Goal: Browse casually

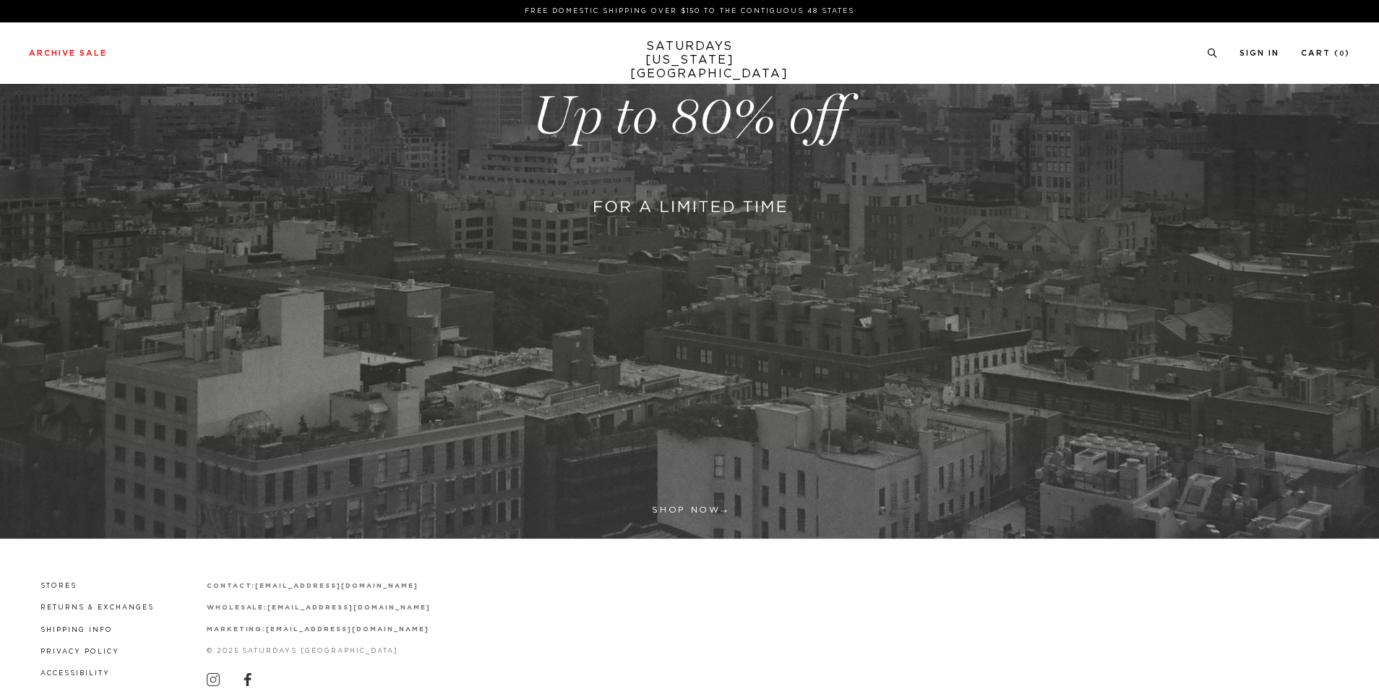
scroll to position [379, 0]
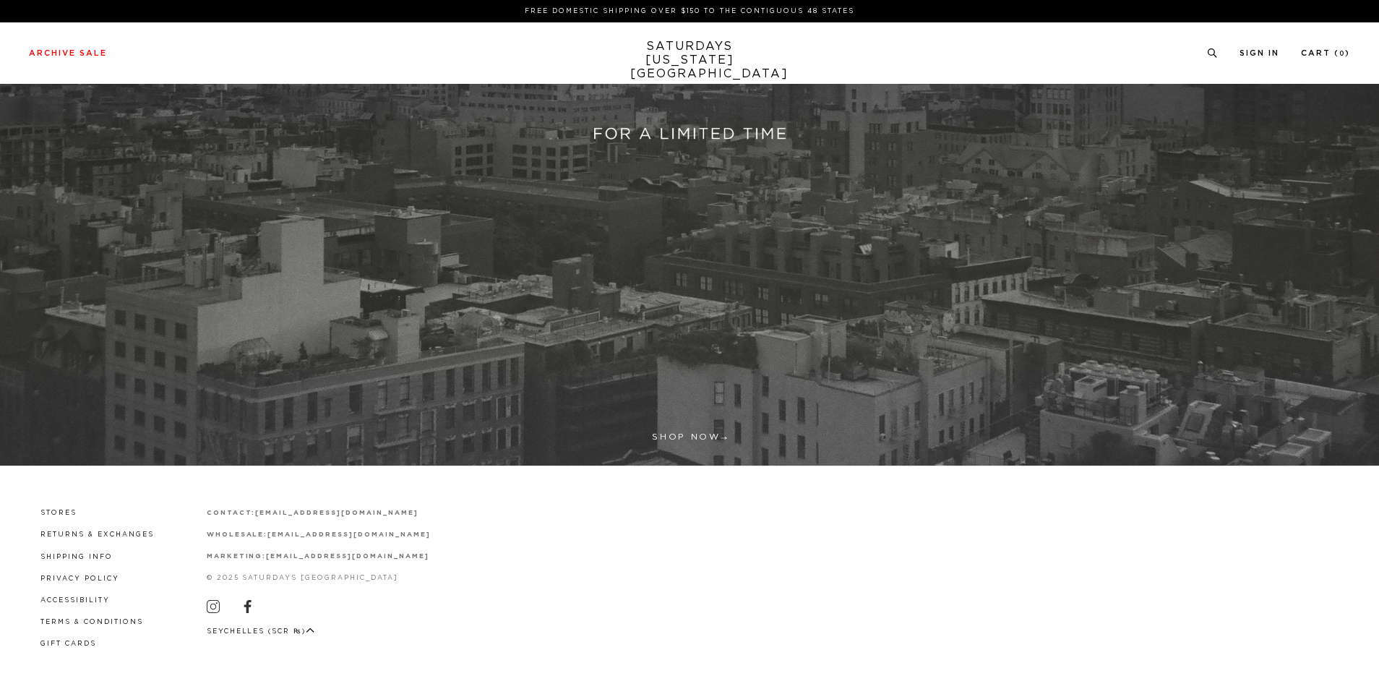
drag, startPoint x: 442, startPoint y: 555, endPoint x: 827, endPoint y: 637, distance: 393.0
click at [827, 637] on div "Stores Returns & Exchanges Shipping Info Privacy Policy Accessibility Terms & C…" at bounding box center [689, 577] width 1321 height 144
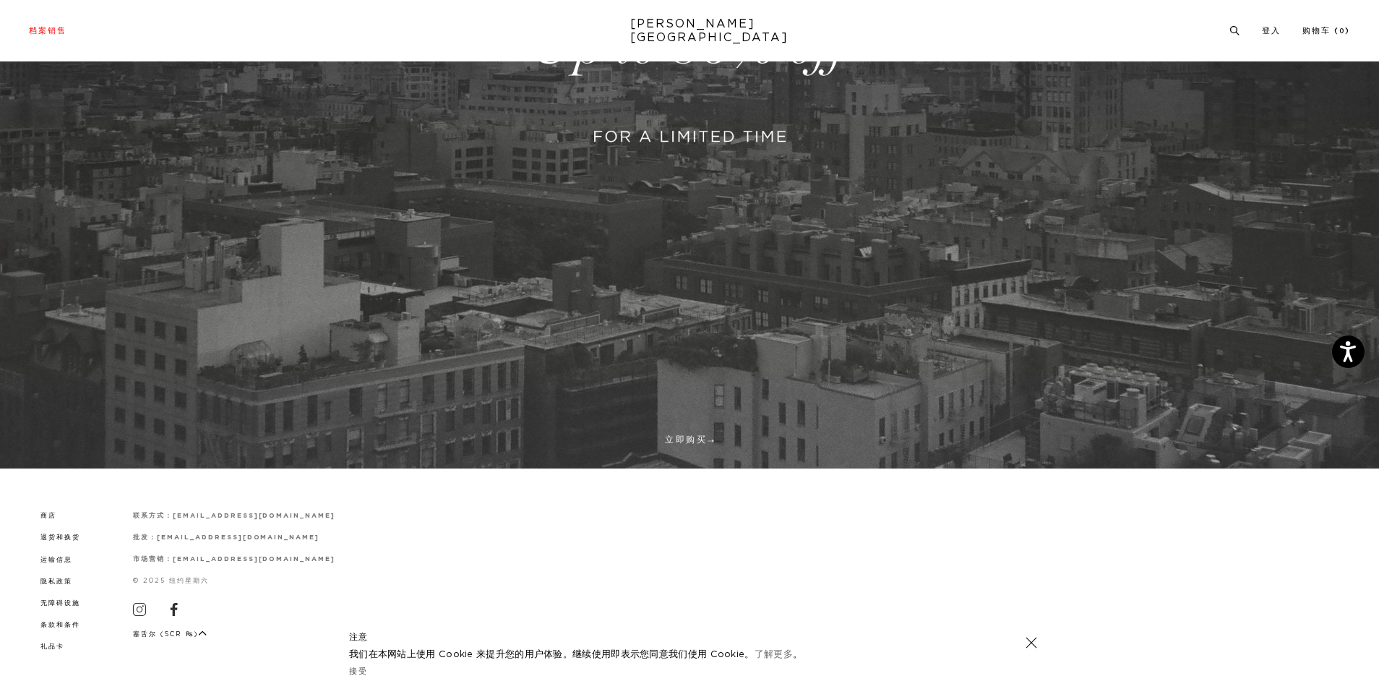
scroll to position [452, 0]
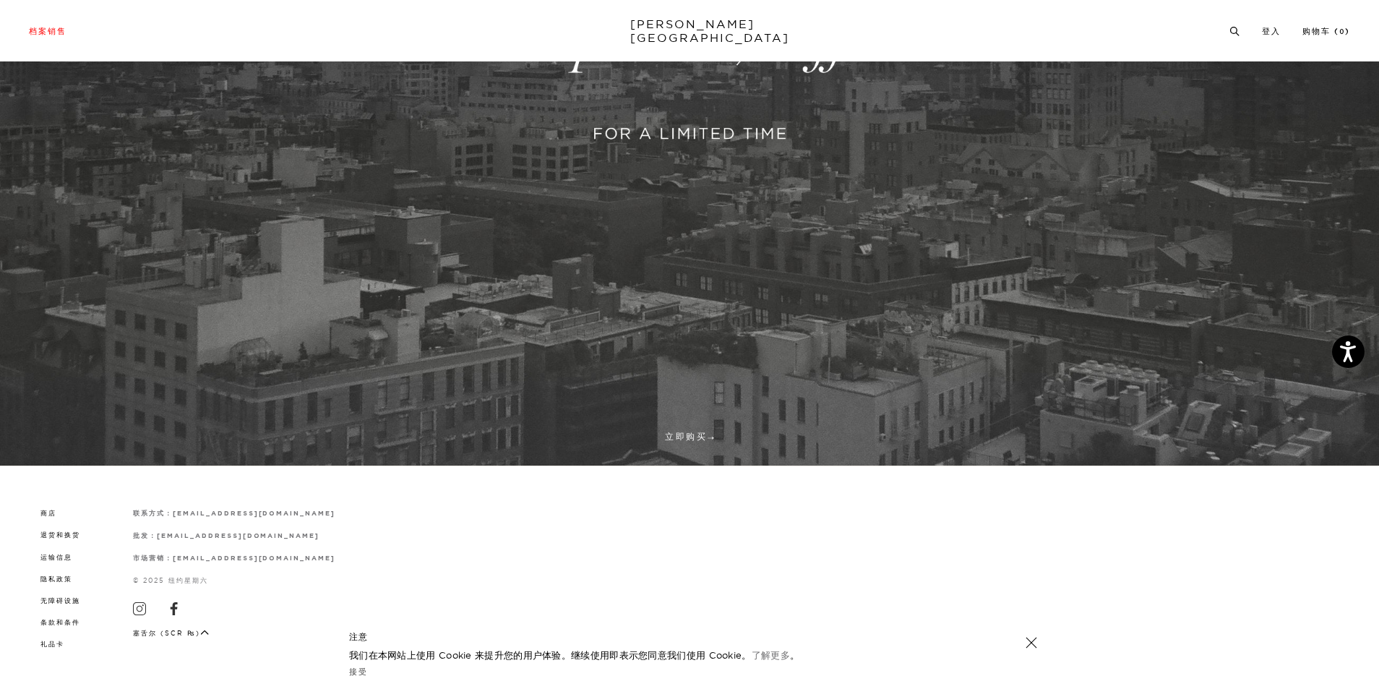
click at [1033, 643] on link at bounding box center [1031, 642] width 20 height 20
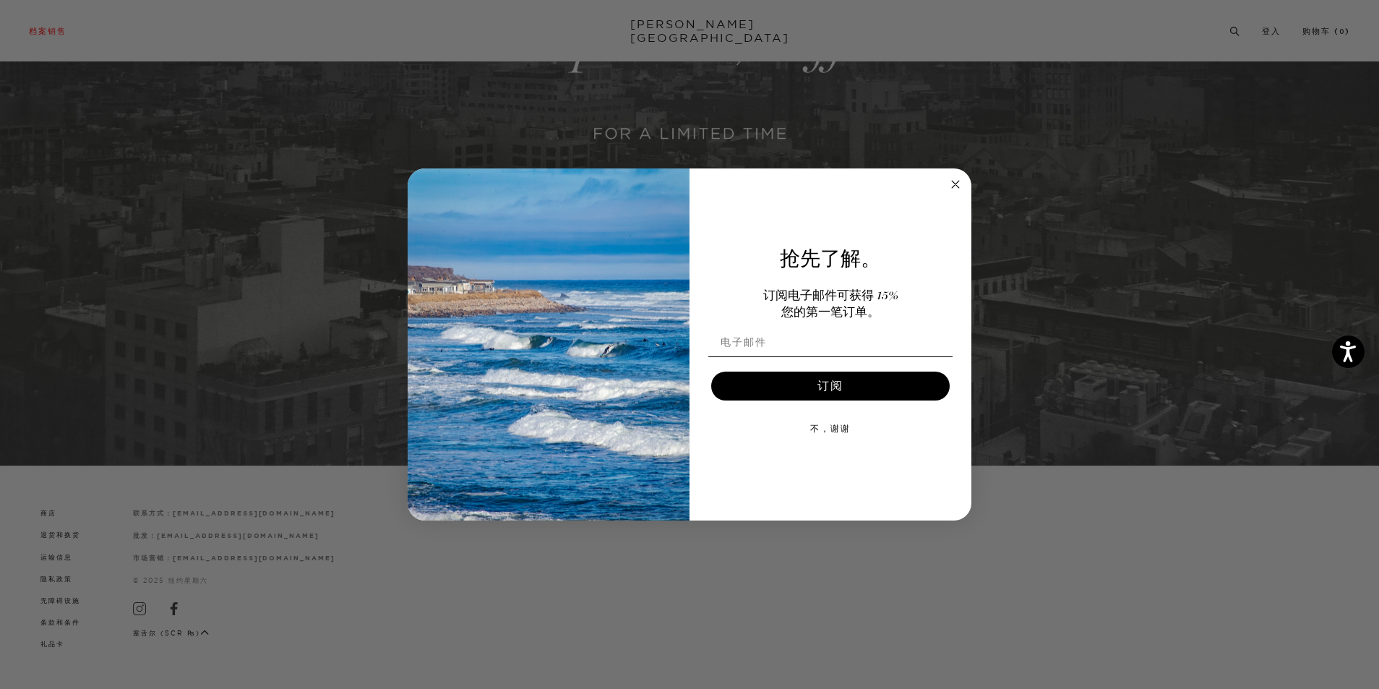
click at [955, 183] on icon "关闭对话框" at bounding box center [955, 184] width 7 height 7
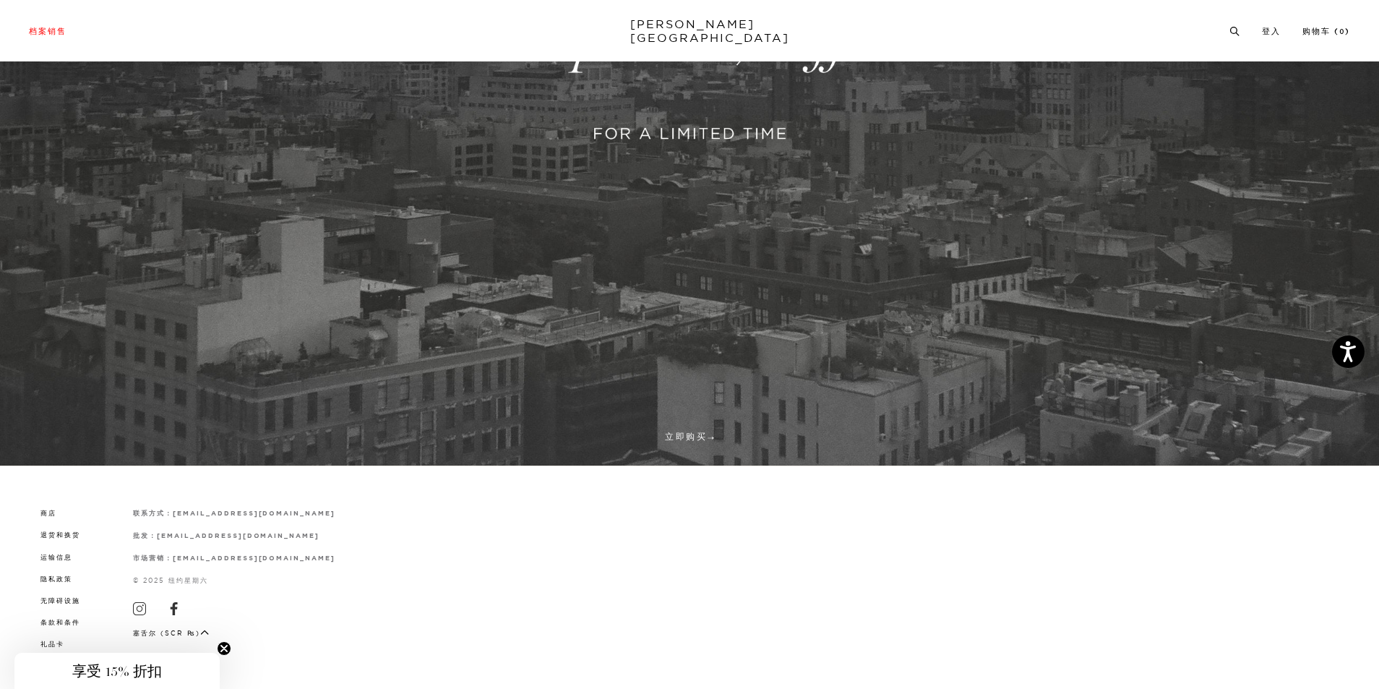
click at [685, 24] on font "周六" at bounding box center [692, 24] width 124 height 14
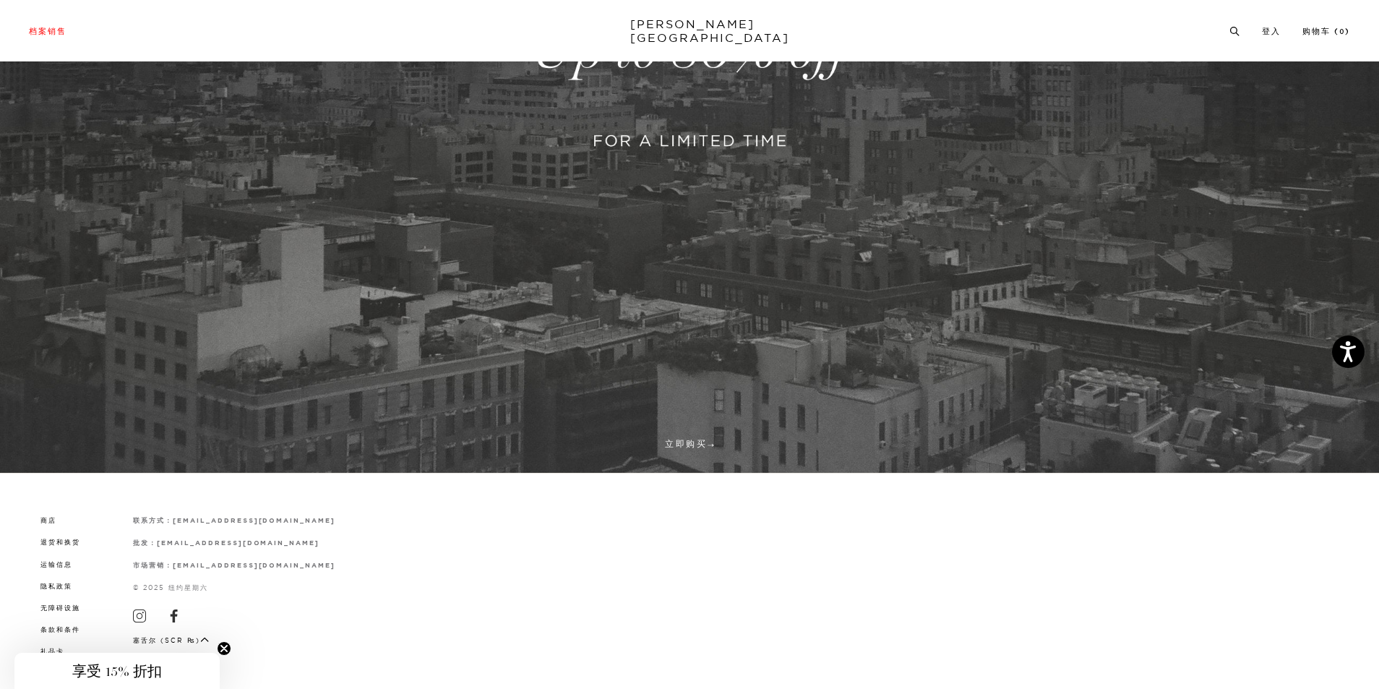
scroll to position [452, 0]
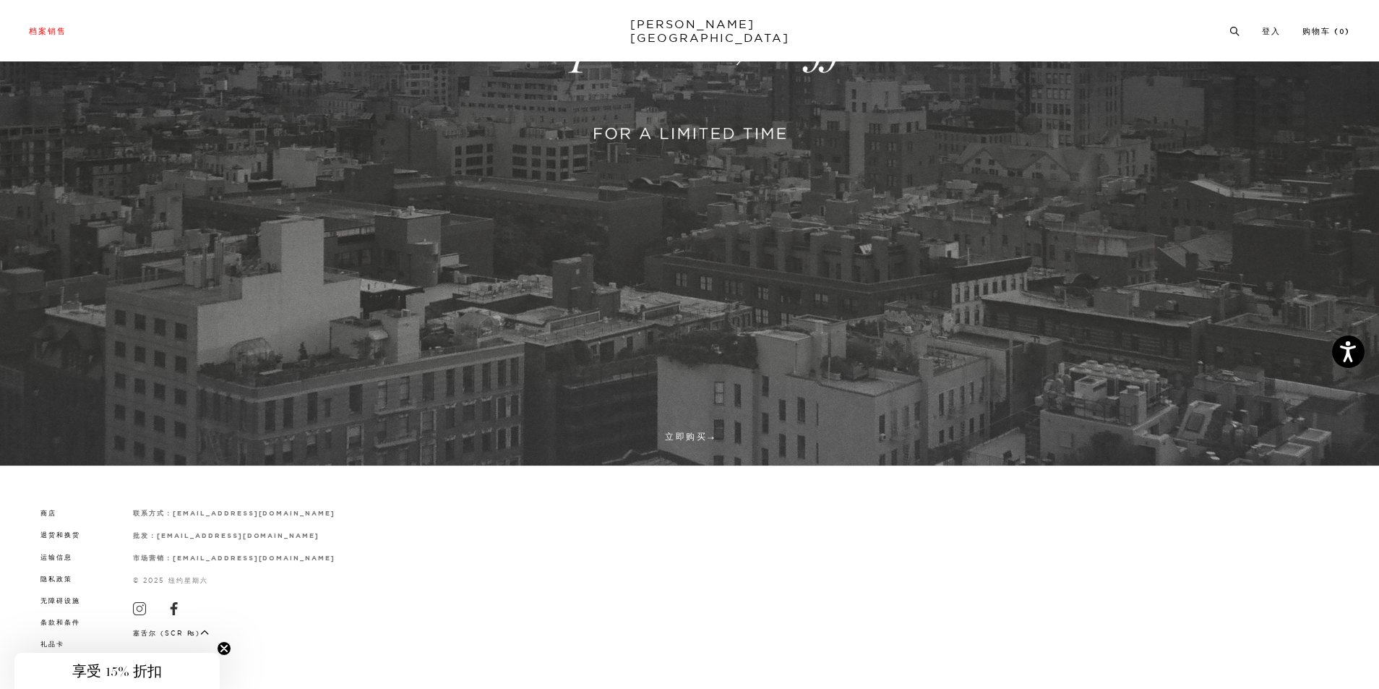
click at [220, 645] on circle "关闭预告片" at bounding box center [225, 649] width 14 height 14
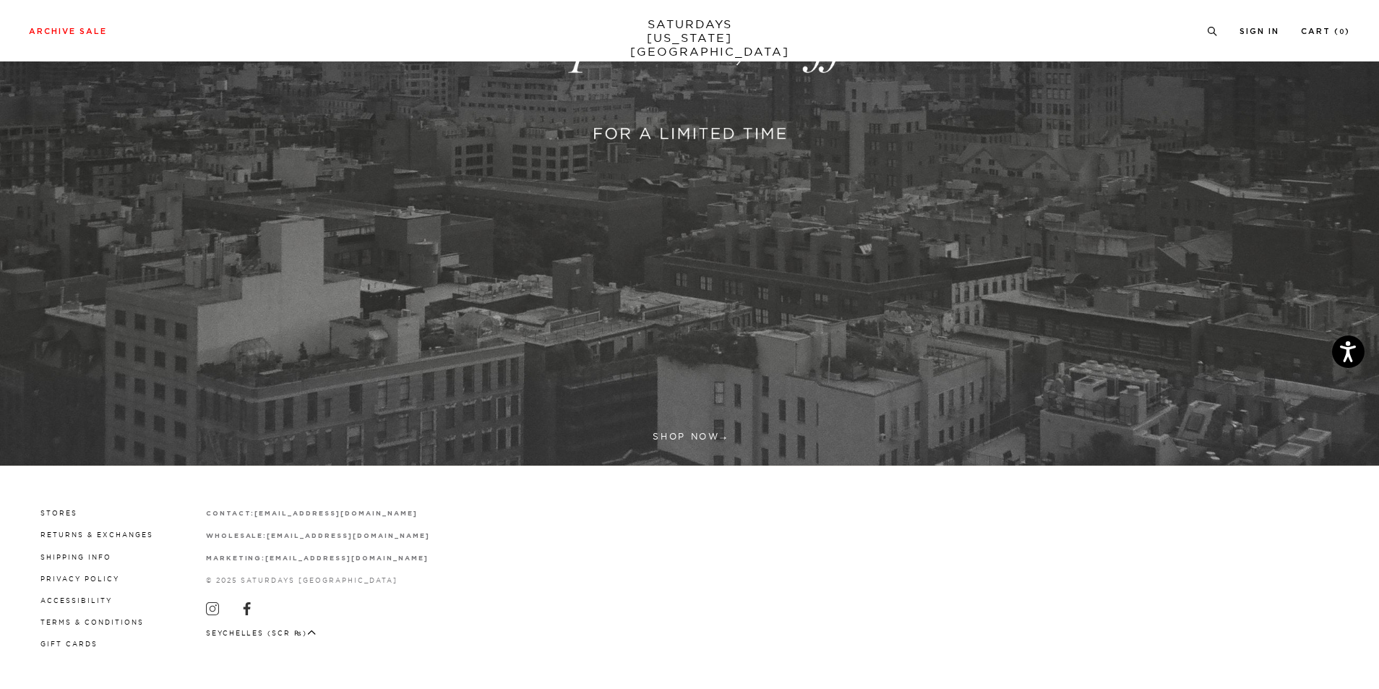
click at [698, 431] on link at bounding box center [689, 43] width 1379 height 844
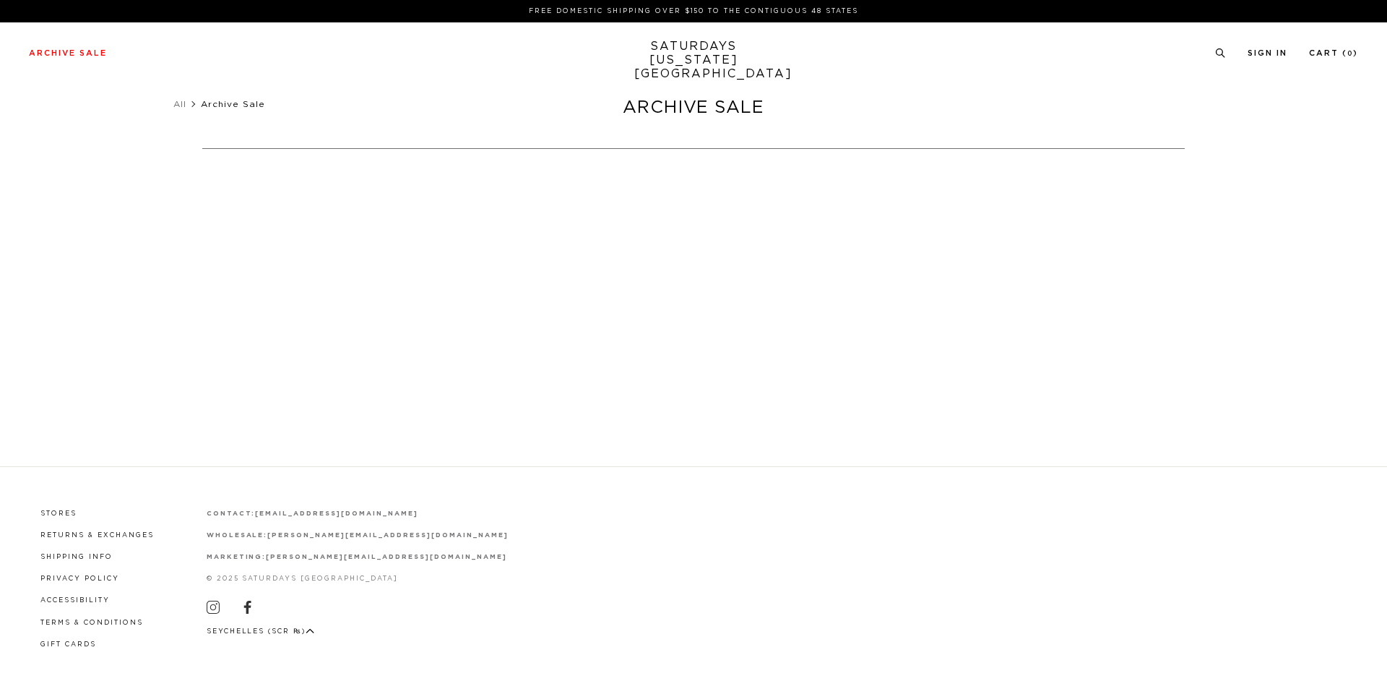
drag, startPoint x: 650, startPoint y: 611, endPoint x: 931, endPoint y: 548, distance: 287.2
click at [931, 548] on div "Stores Returns & Exchanges Shipping Info Privacy Policy Accessibility Terms & C…" at bounding box center [694, 578] width 1330 height 144
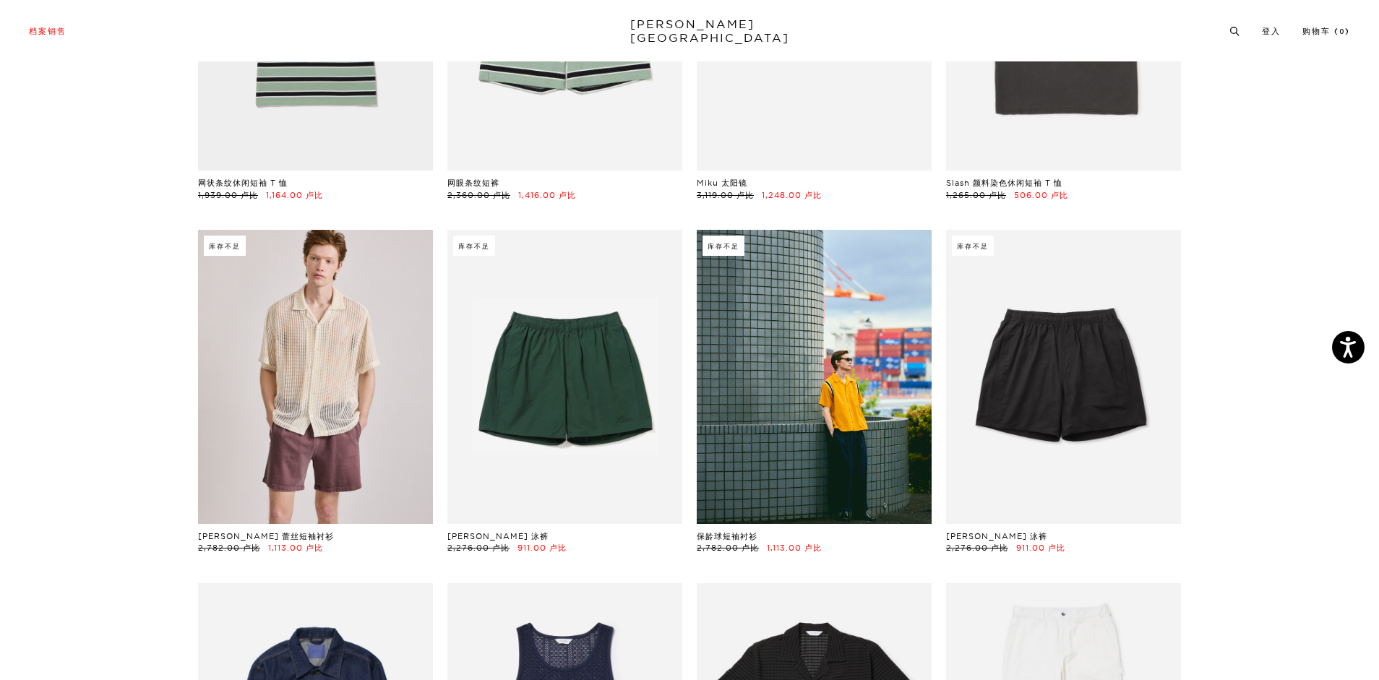
scroll to position [361, 0]
